Goal: Share content: Share content

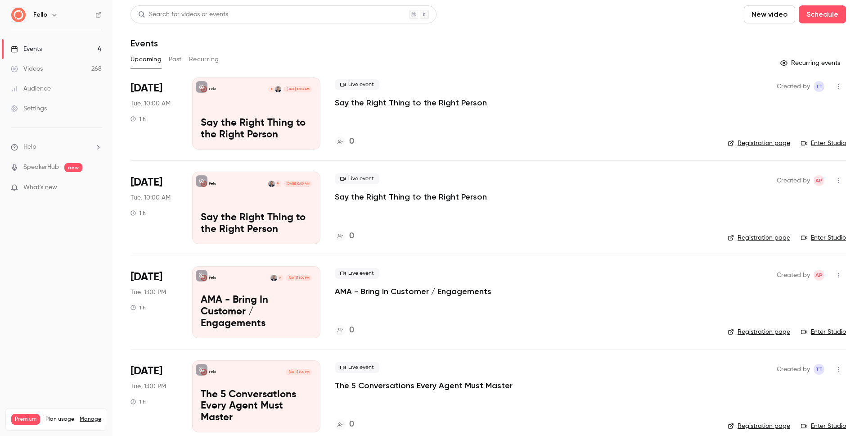
click at [74, 66] on link "Videos 268" at bounding box center [56, 69] width 112 height 20
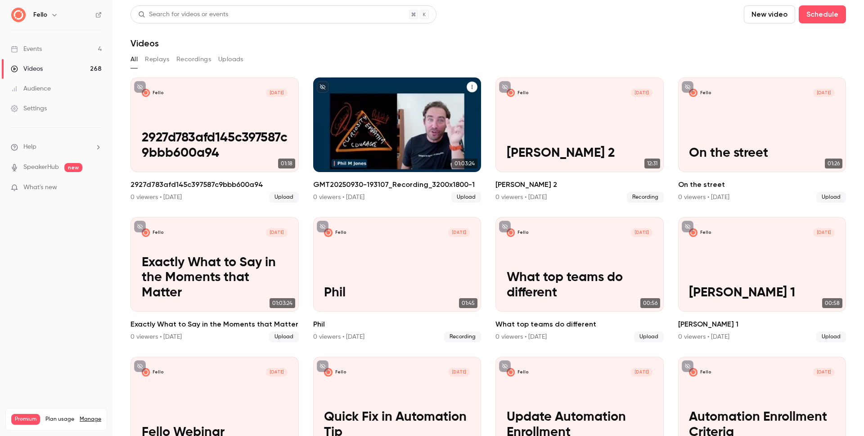
click at [386, 144] on p "GMT20250930-193107_Recording_3200x1800-1" at bounding box center [397, 138] width 146 height 45
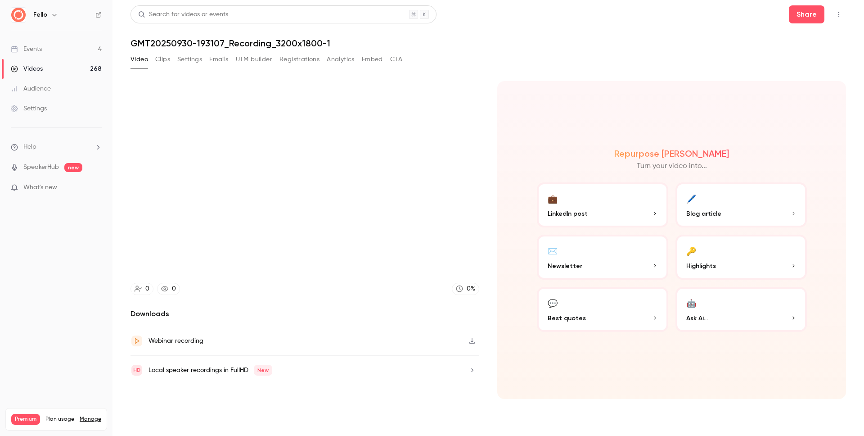
click at [170, 46] on h1 "GMT20250930-193107_Recording_3200x1800-1" at bounding box center [487, 43] width 715 height 11
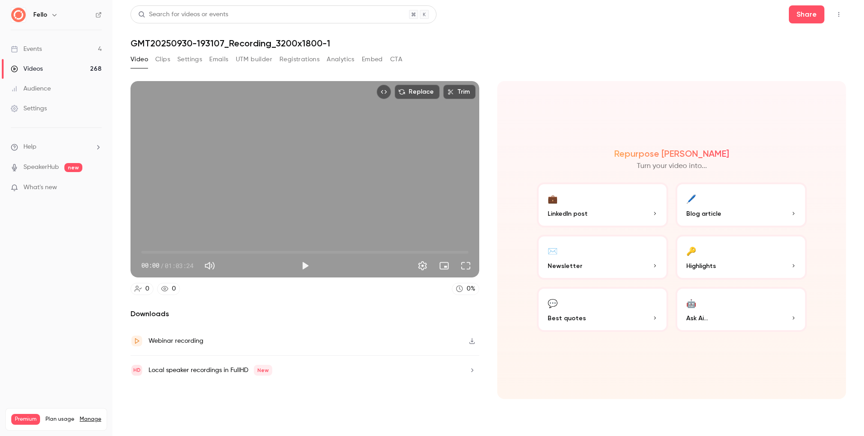
click at [274, 41] on h1 "GMT20250930-193107_Recording_3200x1800-1" at bounding box center [487, 43] width 715 height 11
click at [320, 42] on h1 "GMT20250930-193107_Recording_3200x1800-1" at bounding box center [487, 43] width 715 height 11
click at [840, 13] on icon "Top Bar Actions" at bounding box center [838, 14] width 7 height 6
click at [284, 41] on div at bounding box center [432, 218] width 864 height 436
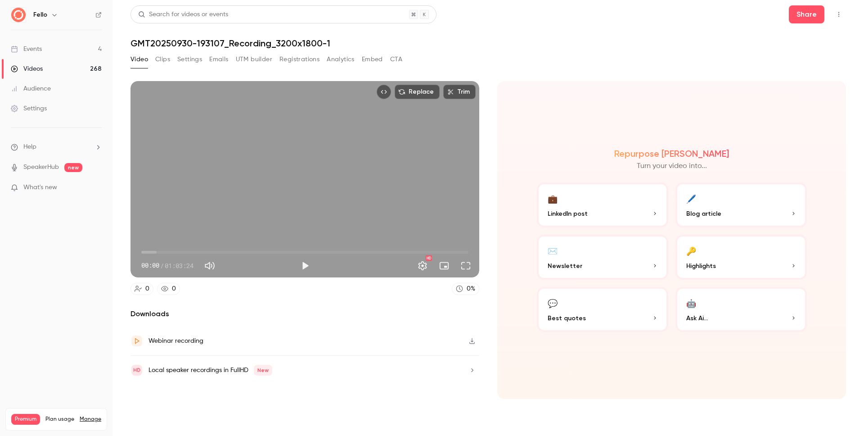
click at [163, 41] on h1 "GMT20250930-193107_Recording_3200x1800-1" at bounding box center [487, 43] width 715 height 11
click at [163, 58] on button "Clips" at bounding box center [162, 59] width 15 height 14
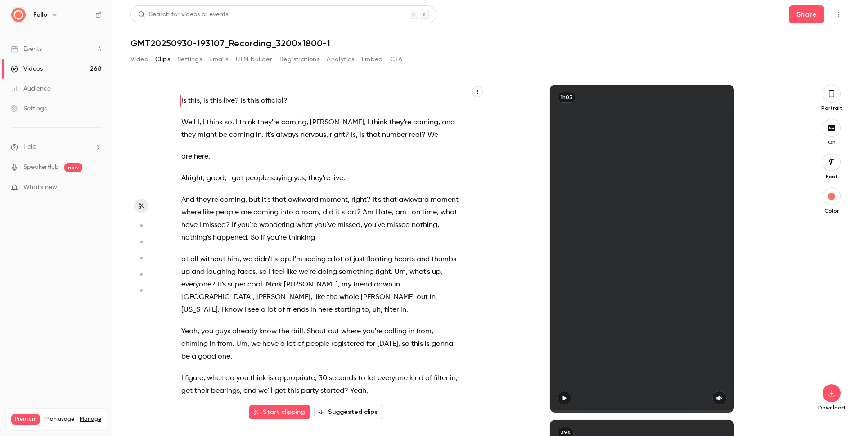
click at [189, 58] on button "Settings" at bounding box center [189, 59] width 25 height 14
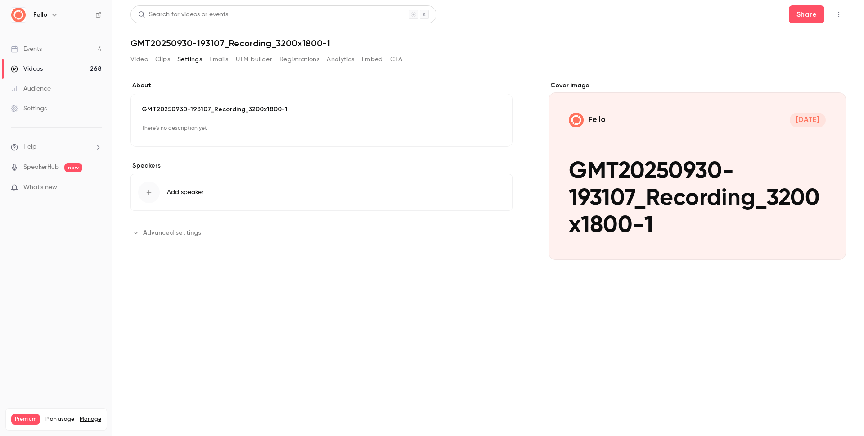
click at [221, 58] on button "Emails" at bounding box center [218, 59] width 19 height 14
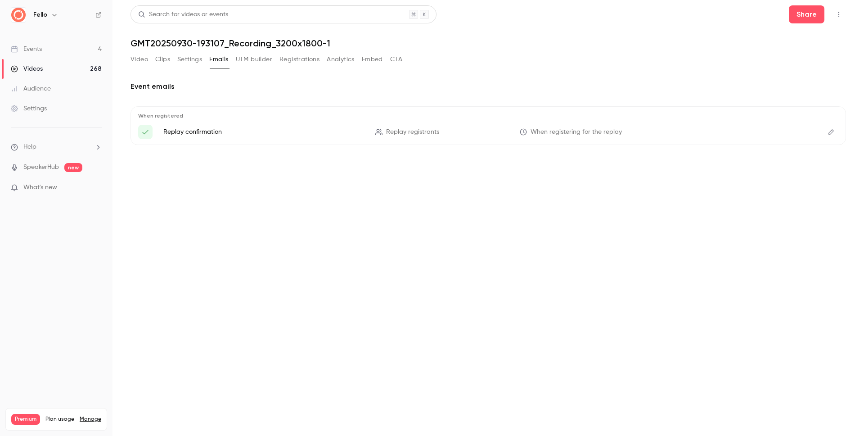
click at [184, 60] on button "Settings" at bounding box center [189, 59] width 25 height 14
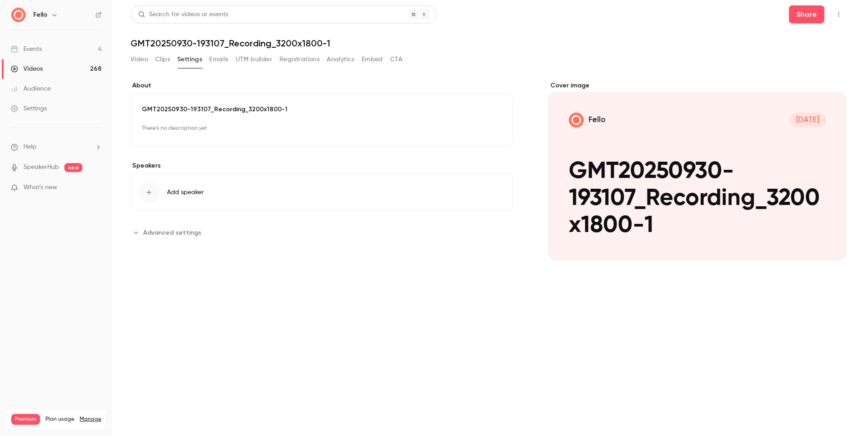
click at [493, 126] on button "Edit" at bounding box center [485, 128] width 33 height 14
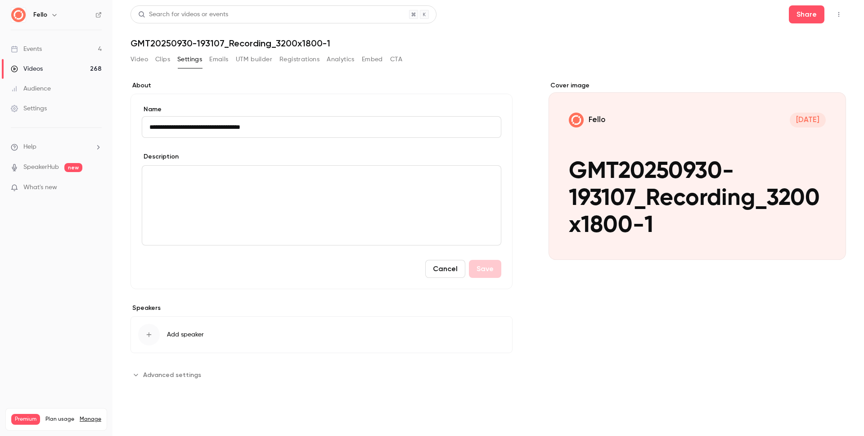
drag, startPoint x: 316, startPoint y: 126, endPoint x: 138, endPoint y: 115, distance: 178.0
click at [138, 115] on div "**********" at bounding box center [321, 191] width 382 height 195
type input "**********"
click at [484, 267] on button "Save" at bounding box center [485, 269] width 32 height 18
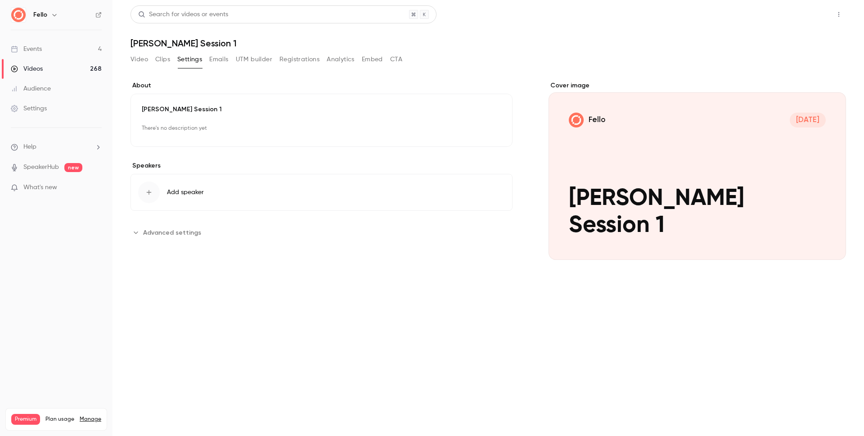
click at [810, 16] on button "Share" at bounding box center [807, 14] width 36 height 18
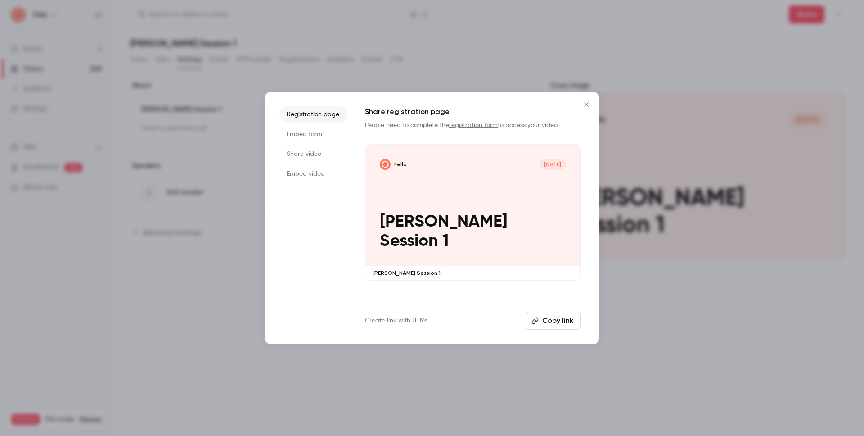
click at [309, 153] on li "Share video" at bounding box center [312, 154] width 67 height 16
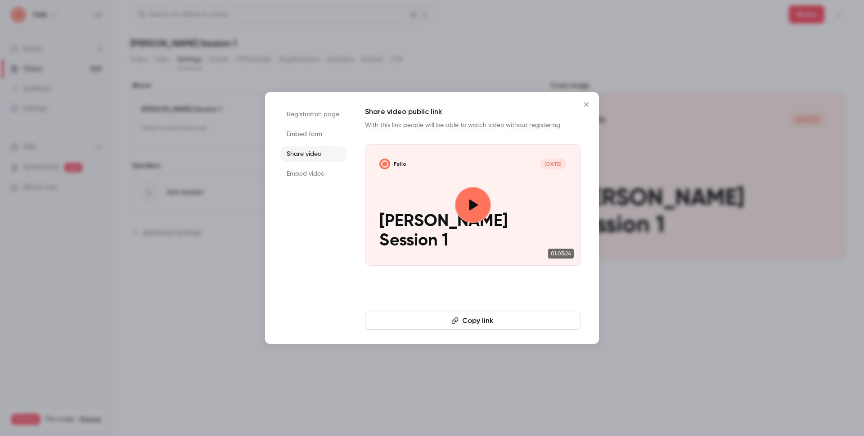
click at [496, 323] on button "Copy link" at bounding box center [473, 320] width 216 height 18
click at [592, 105] on button "Close" at bounding box center [586, 104] width 18 height 18
